Goal: Check status: Check status

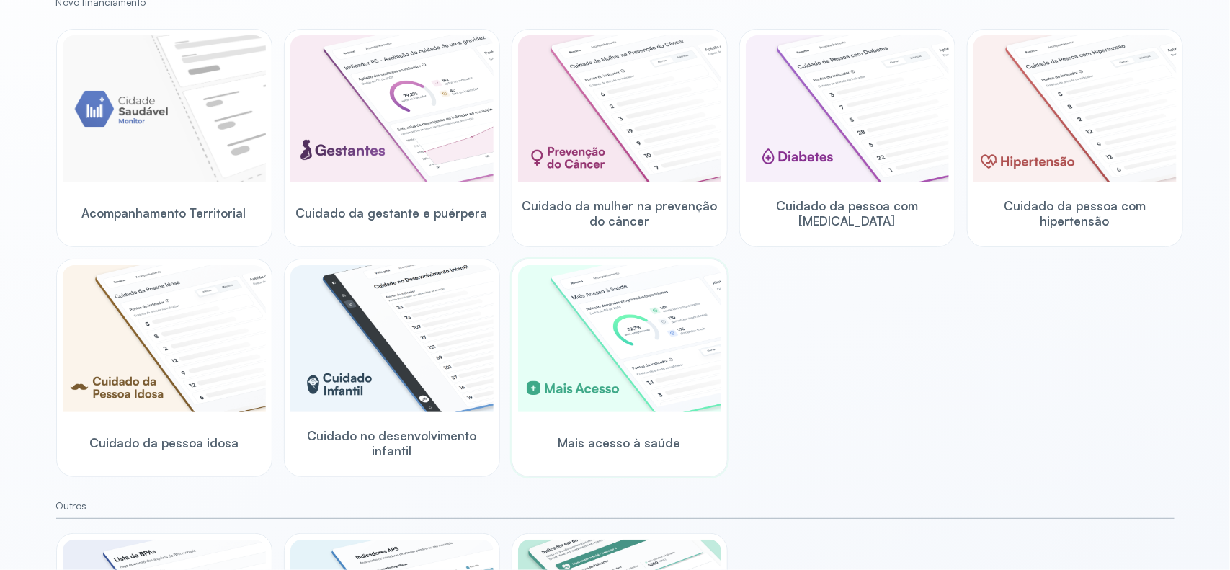
scroll to position [180, 0]
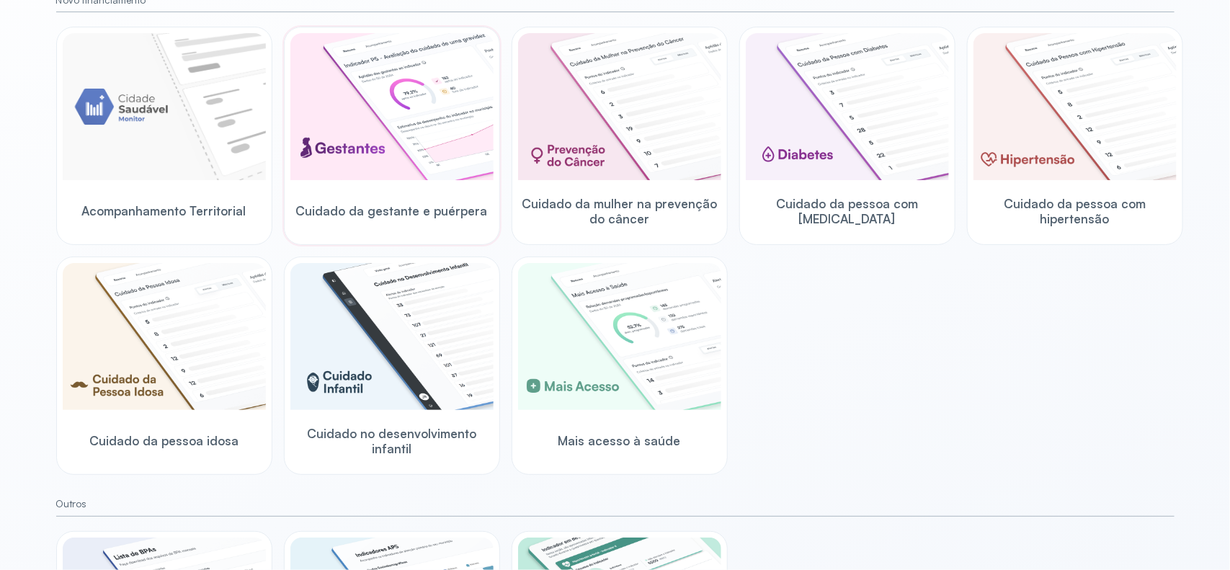
click at [380, 145] on img at bounding box center [391, 106] width 203 height 147
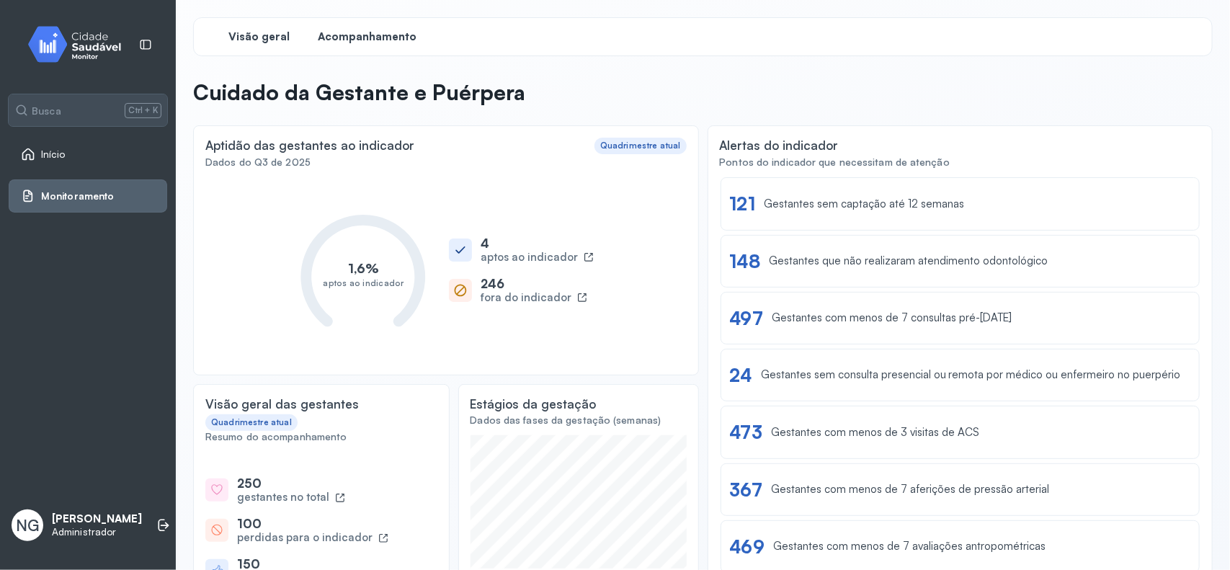
click at [378, 41] on span "Acompanhamento" at bounding box center [368, 37] width 99 height 14
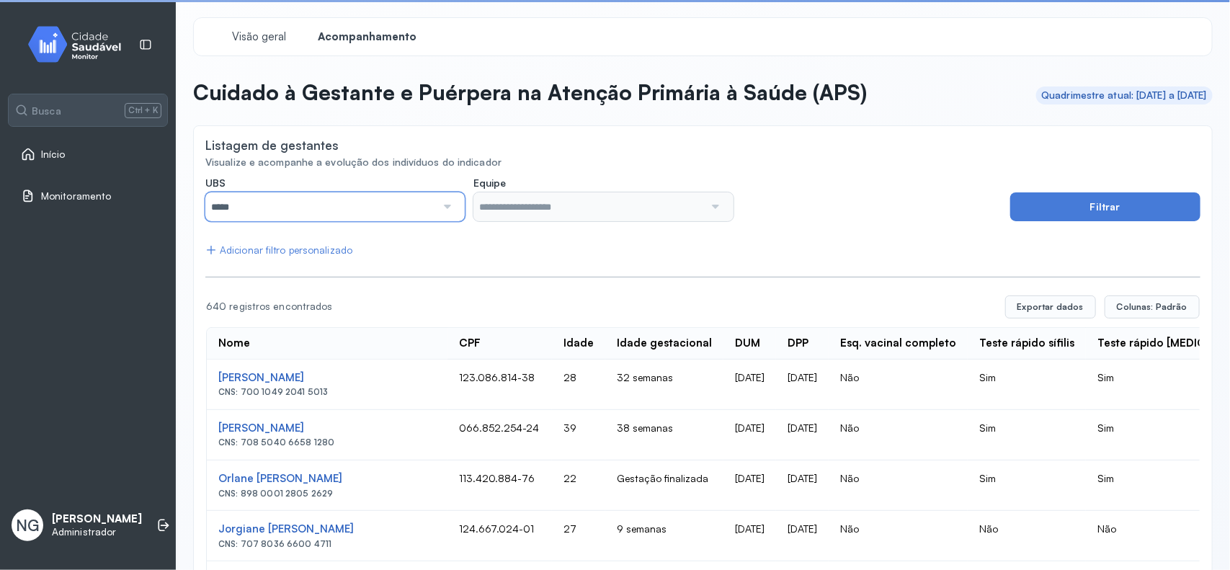
click at [311, 200] on input "*****" at bounding box center [320, 206] width 231 height 29
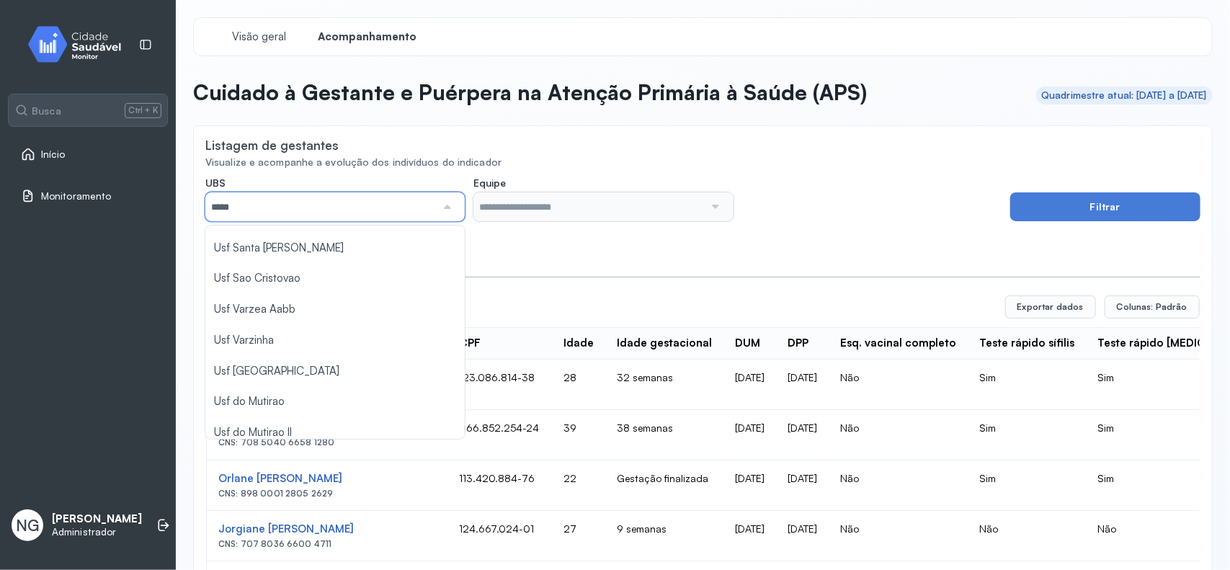
scroll to position [649, 0]
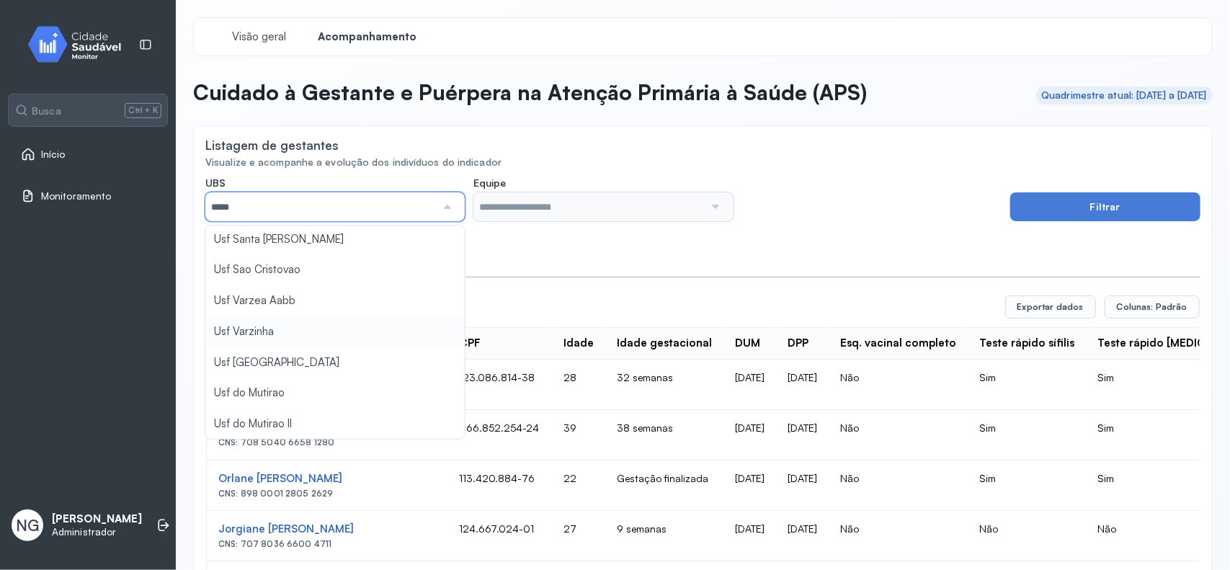
type input "*****"
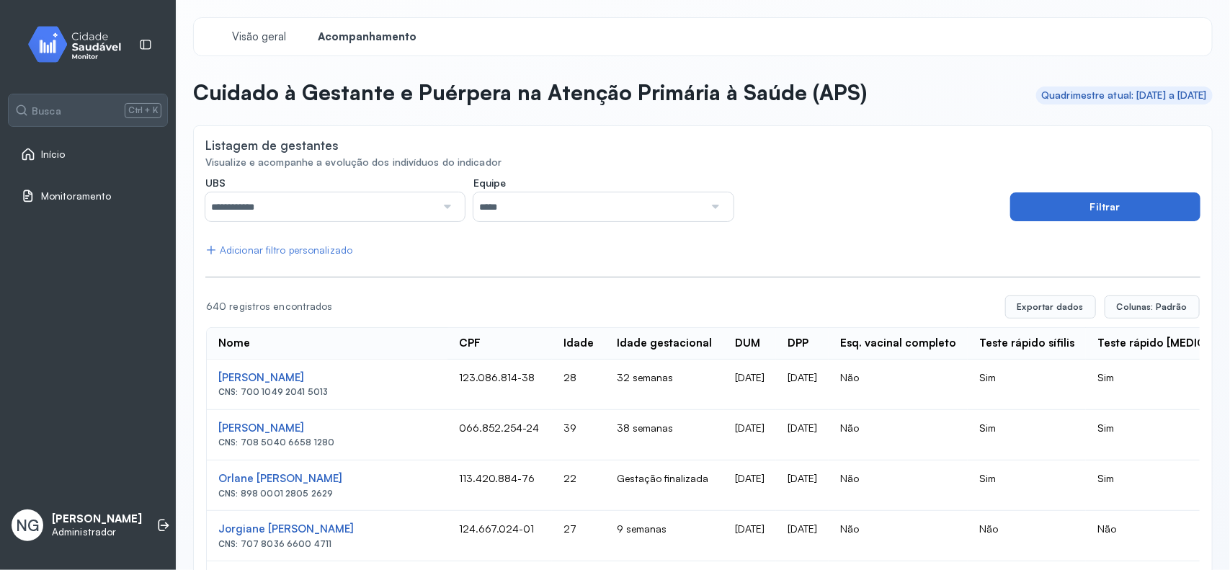
click at [1035, 206] on button "Filtrar" at bounding box center [1106, 206] width 190 height 29
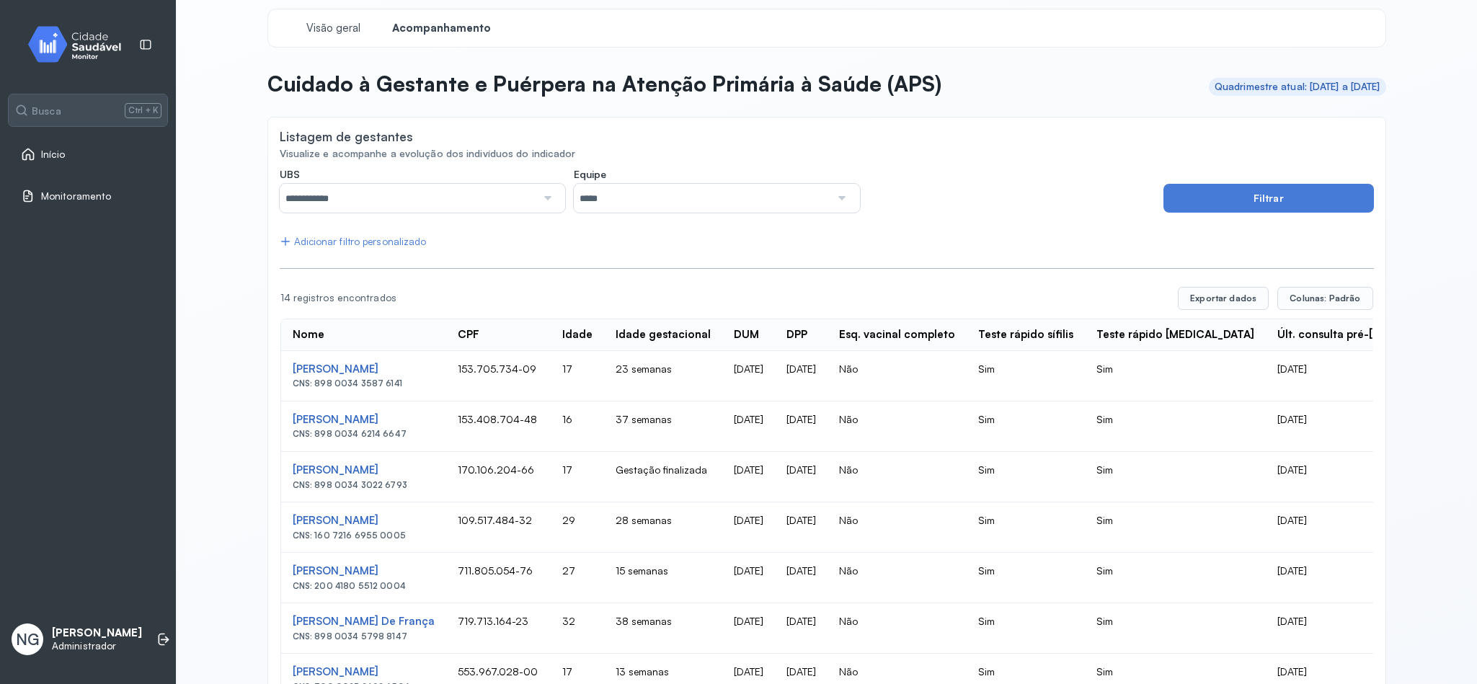
scroll to position [0, 0]
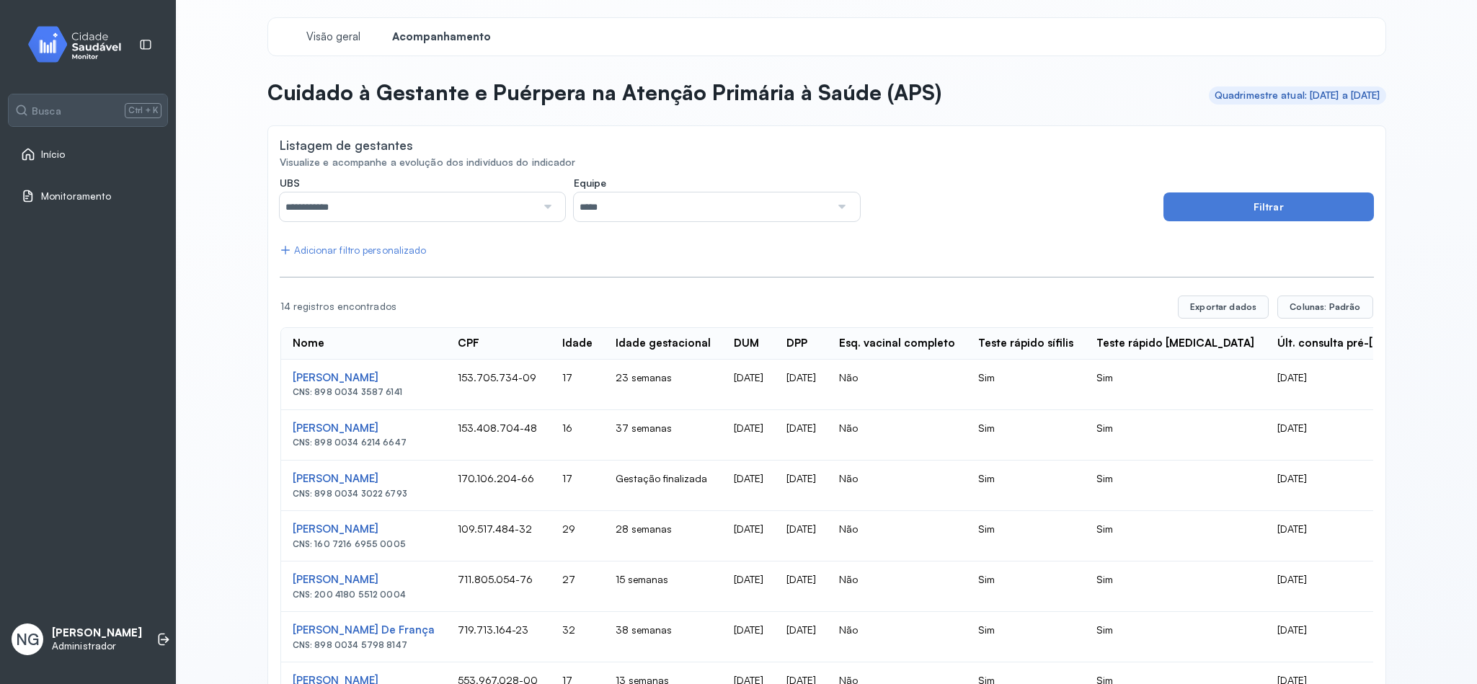
click at [81, 50] on img at bounding box center [80, 44] width 130 height 43
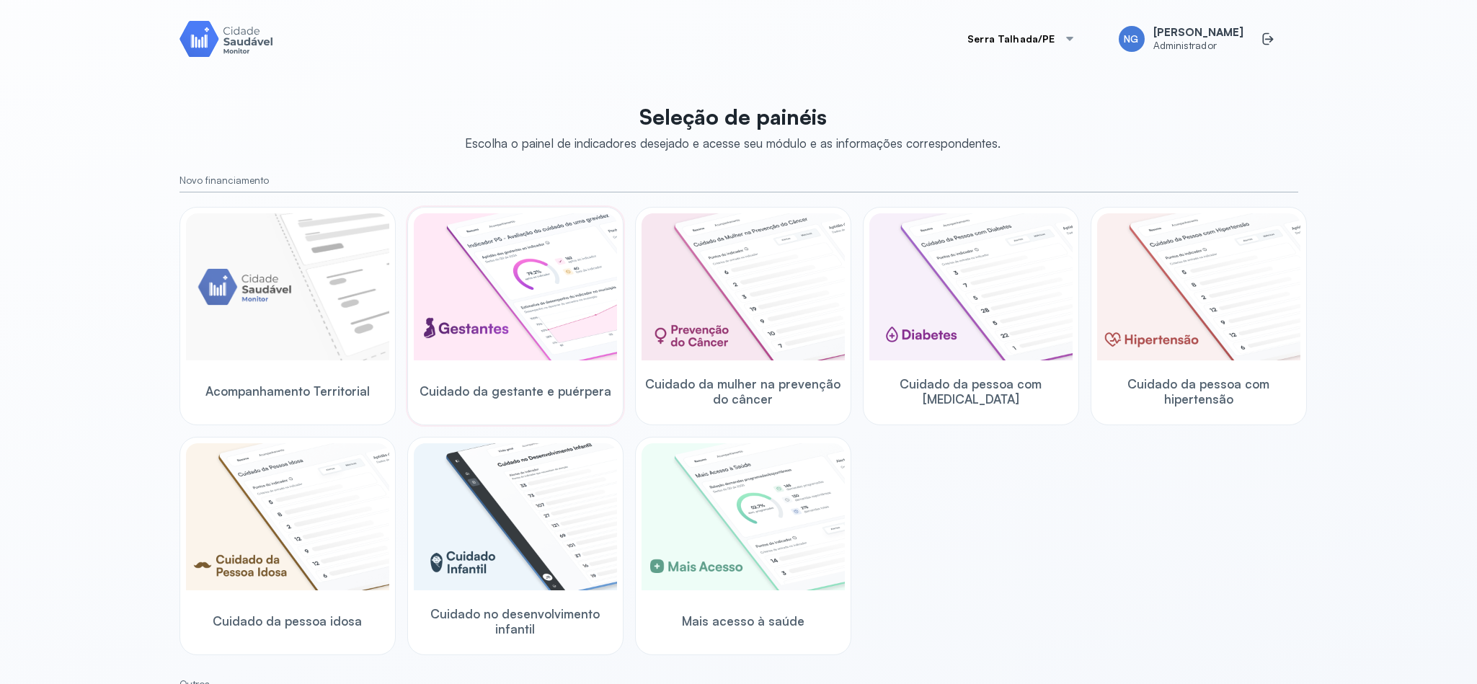
click at [509, 252] on img at bounding box center [515, 286] width 203 height 147
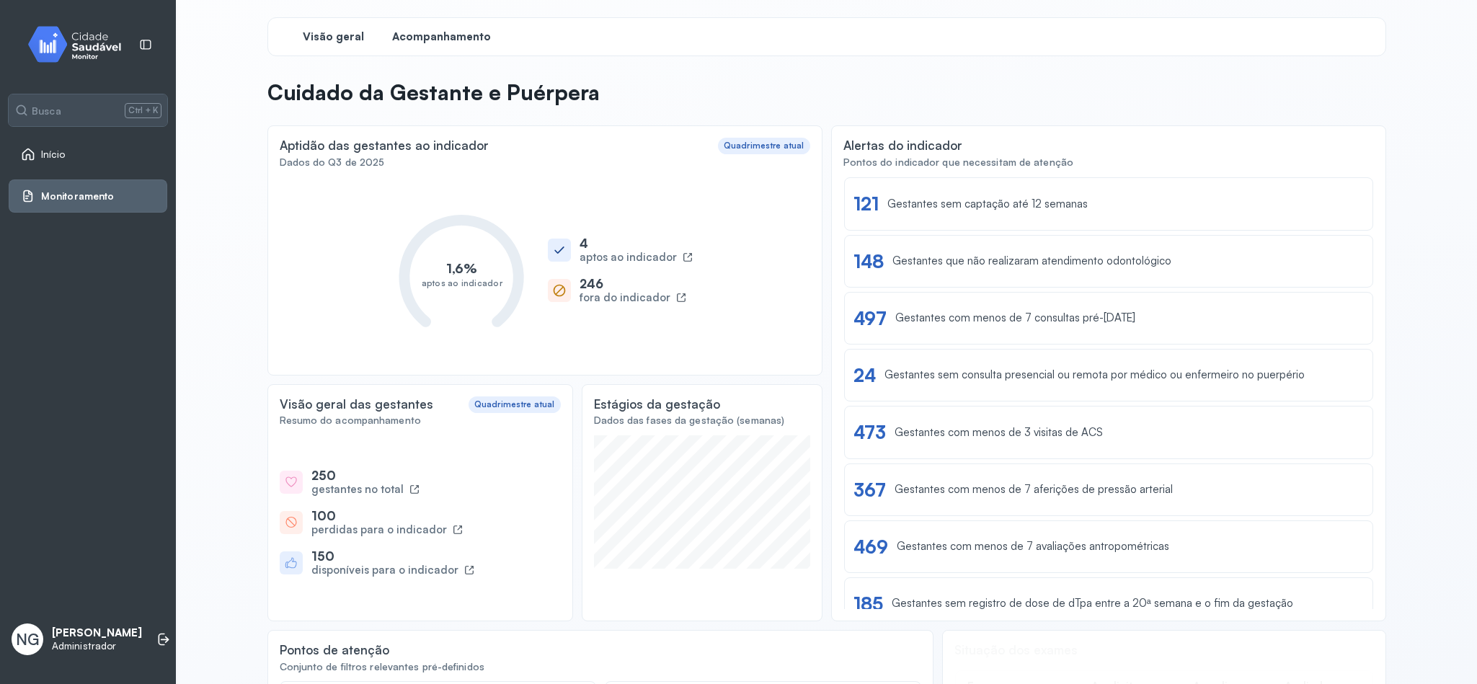
click at [441, 40] on span "Acompanhamento" at bounding box center [441, 37] width 99 height 14
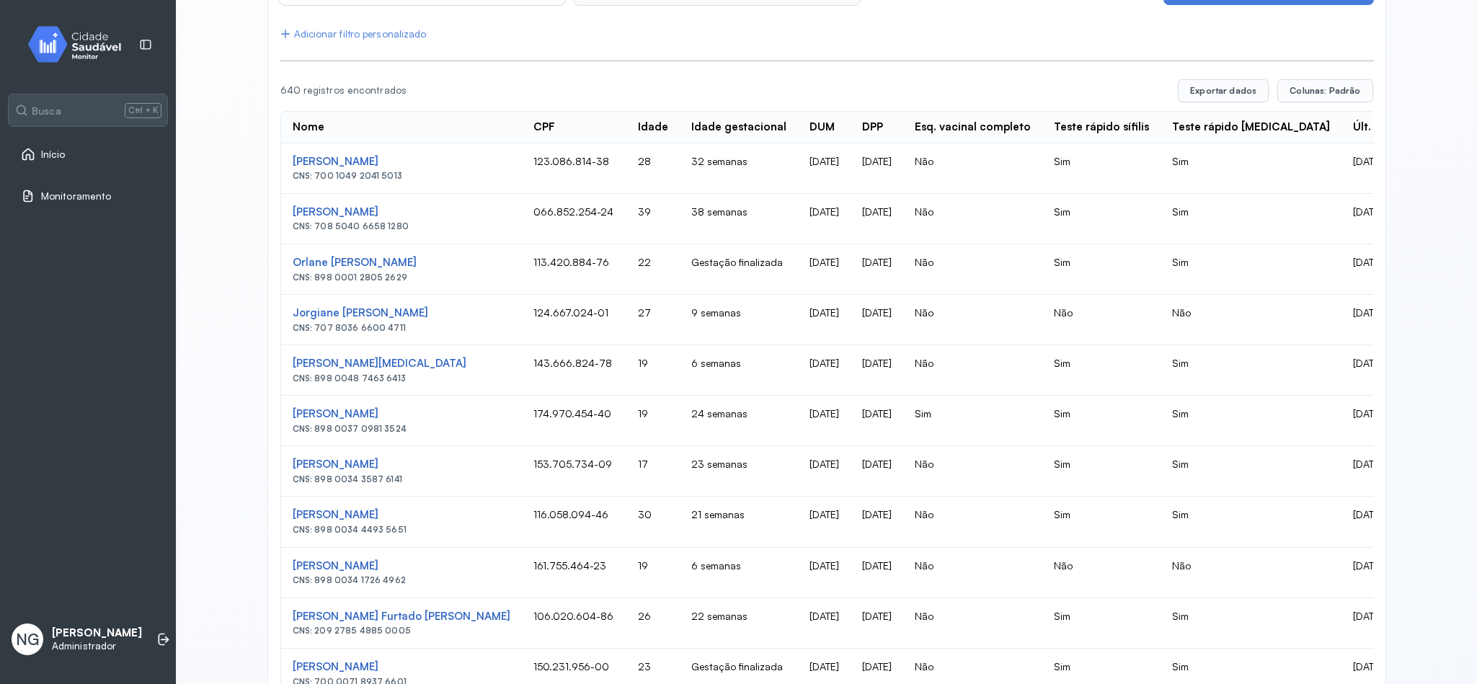
scroll to position [108, 0]
